Goal: Information Seeking & Learning: Find contact information

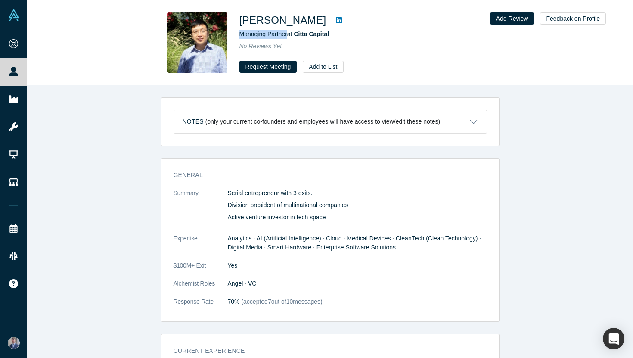
drag, startPoint x: 237, startPoint y: 33, endPoint x: 286, endPoint y: 37, distance: 49.7
click at [286, 37] on div "Jim Mao Managing Partner at Citta Capital No Reviews Yet Request Meeting Add to…" at bounding box center [330, 42] width 339 height 60
copy span "Managing Partner"
drag, startPoint x: 337, startPoint y: 37, endPoint x: 298, endPoint y: 35, distance: 39.7
click at [298, 35] on div "Managing Partner at Citta Capital" at bounding box center [360, 34] width 241 height 9
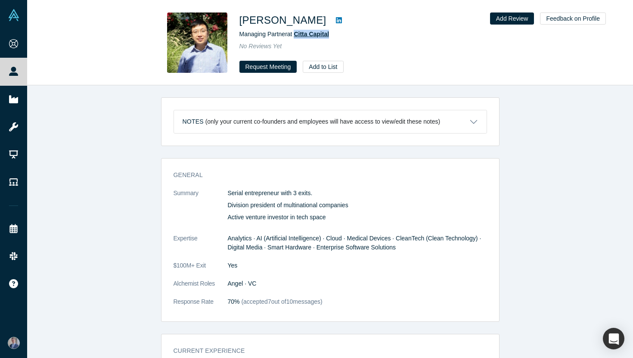
copy span "Citta Capital"
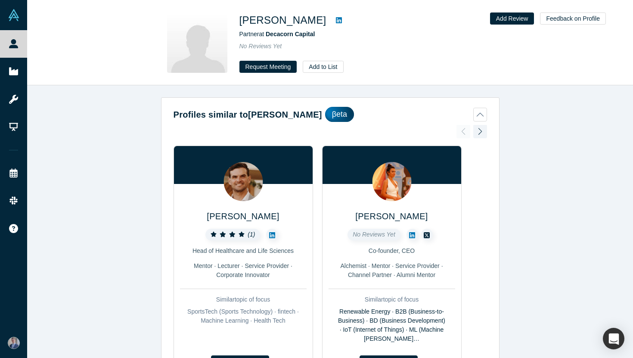
click at [248, 32] on span "Partner at Decacorn Capital" at bounding box center [278, 34] width 76 height 7
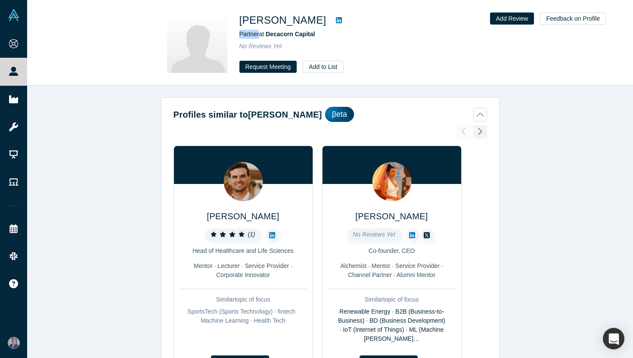
click at [248, 32] on span "Partner at Decacorn Capital" at bounding box center [278, 34] width 76 height 7
copy span "Partner"
click at [312, 34] on span "Decacorn Capital" at bounding box center [290, 34] width 49 height 7
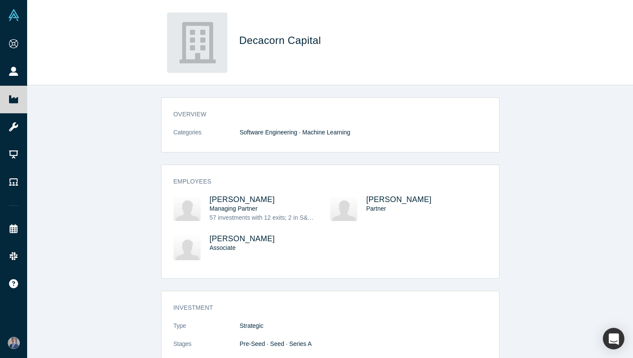
click at [285, 42] on span "Decacorn Capital" at bounding box center [282, 40] width 85 height 12
drag, startPoint x: 242, startPoint y: 41, endPoint x: 338, endPoint y: 42, distance: 96.1
click at [338, 42] on h1 "Decacorn Capital" at bounding box center [360, 41] width 241 height 16
click at [392, 93] on div "overview Categories Software Engineering · Machine Learning Employees [PERSON_N…" at bounding box center [330, 221] width 606 height 273
drag, startPoint x: 242, startPoint y: 41, endPoint x: 336, endPoint y: 42, distance: 93.9
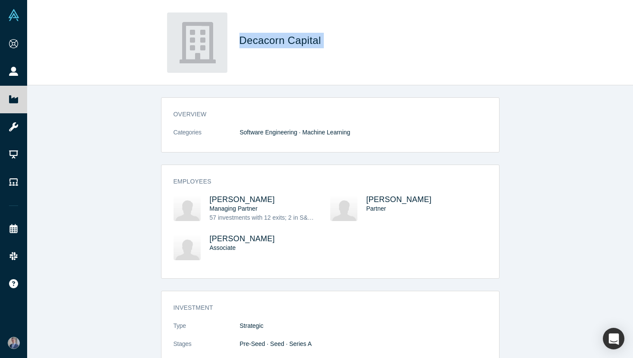
click at [336, 42] on h1 "Decacorn Capital" at bounding box center [360, 41] width 241 height 16
copy span "Decacorn Capital"
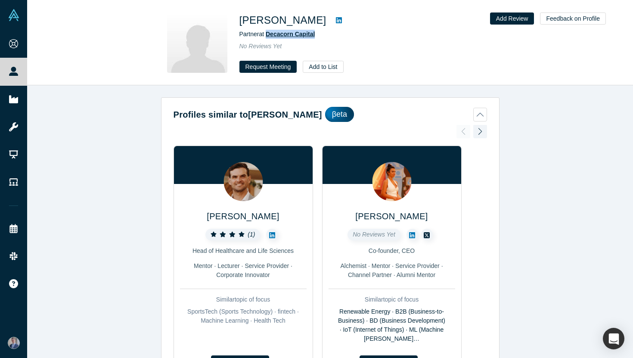
drag, startPoint x: 332, startPoint y: 34, endPoint x: 268, endPoint y: 37, distance: 64.2
click at [268, 37] on div "Partner at Decacorn Capital" at bounding box center [360, 34] width 241 height 9
copy span "Decacorn Capital"
